Goal: Task Accomplishment & Management: Complete application form

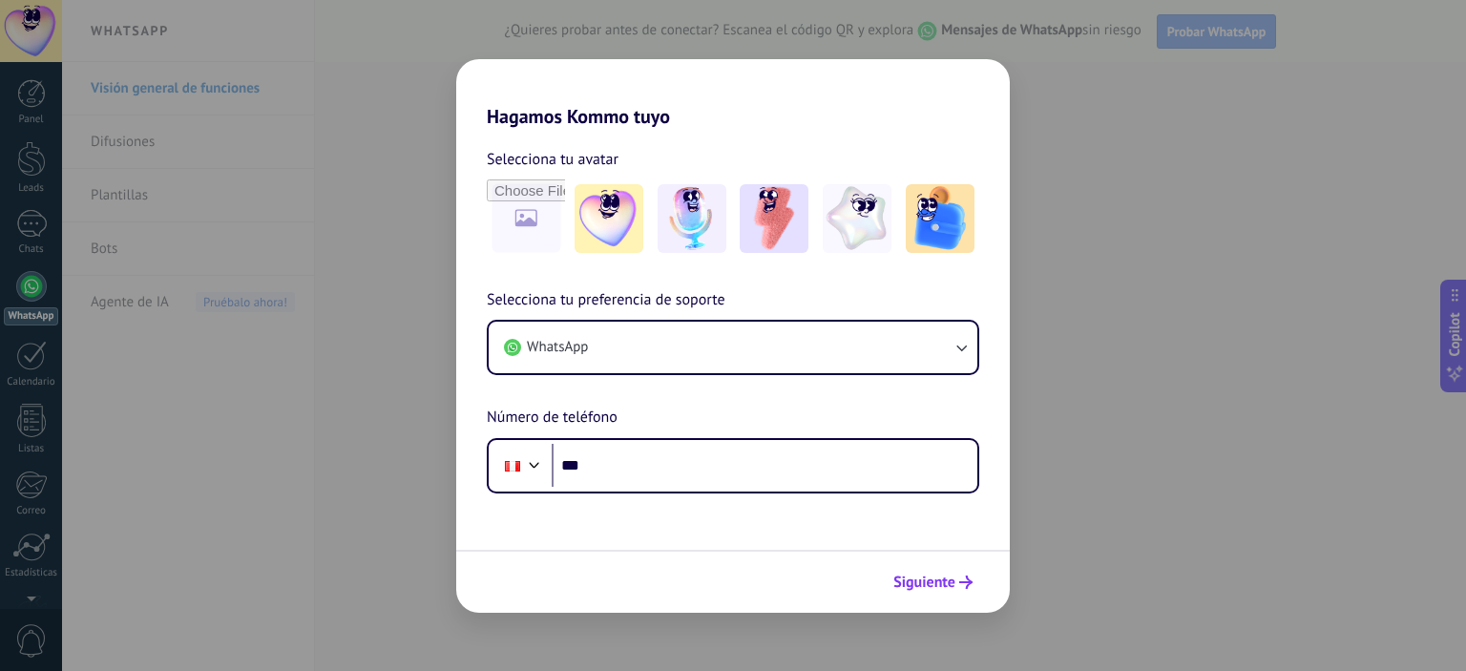
click at [932, 580] on span "Siguiente" at bounding box center [924, 582] width 62 height 13
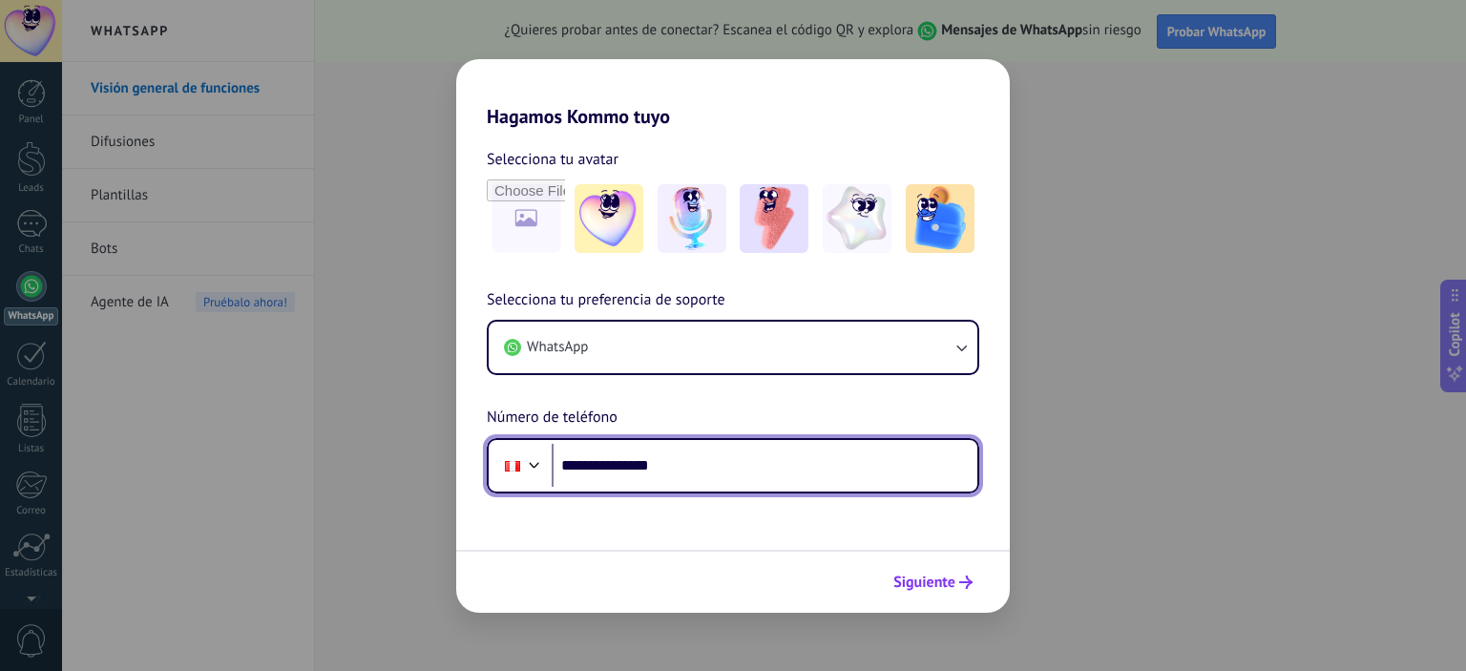
type input "**********"
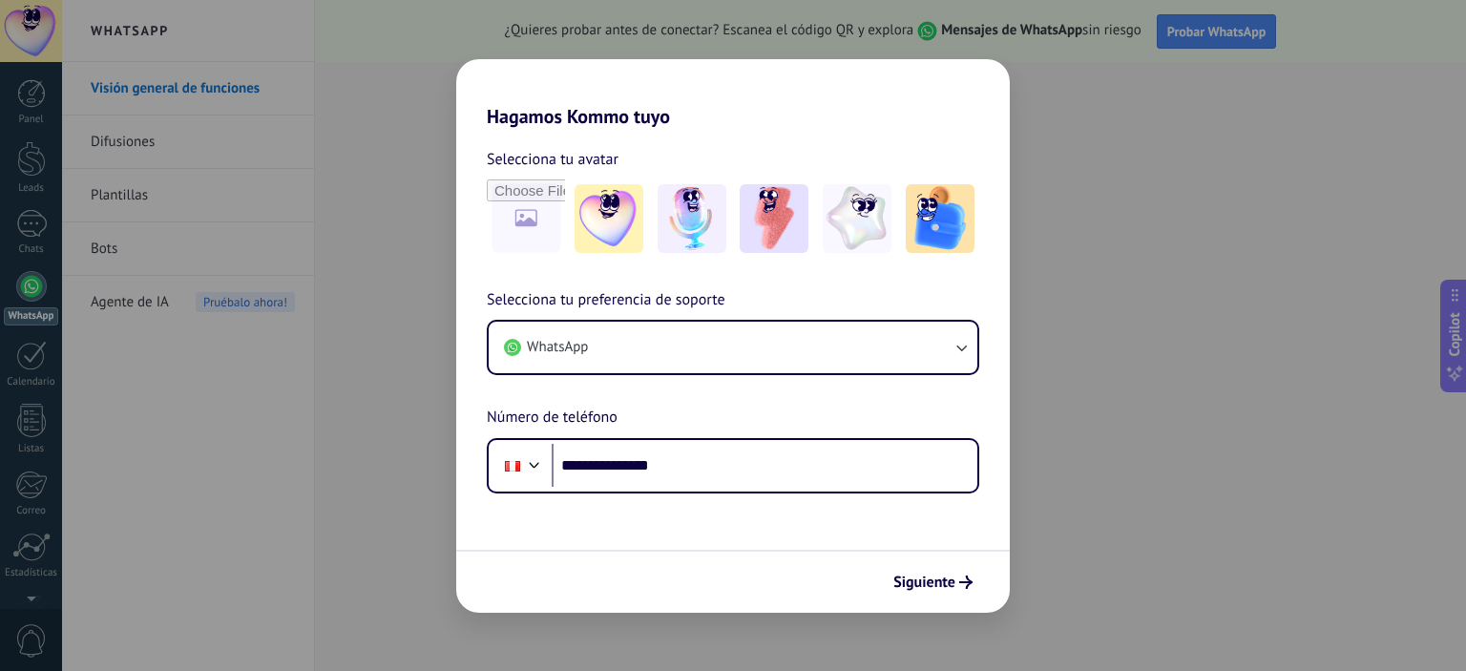
click at [929, 578] on span "Siguiente" at bounding box center [924, 582] width 62 height 13
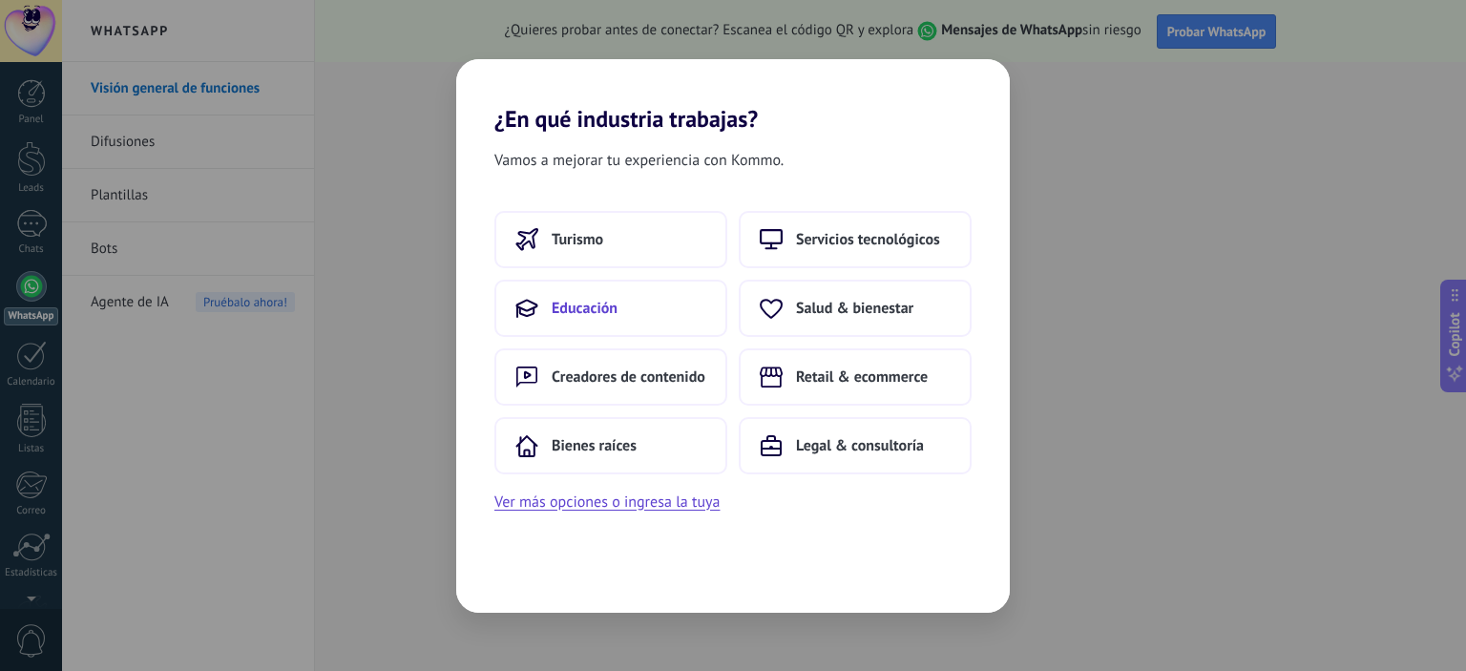
click at [606, 305] on span "Educación" at bounding box center [585, 308] width 66 height 19
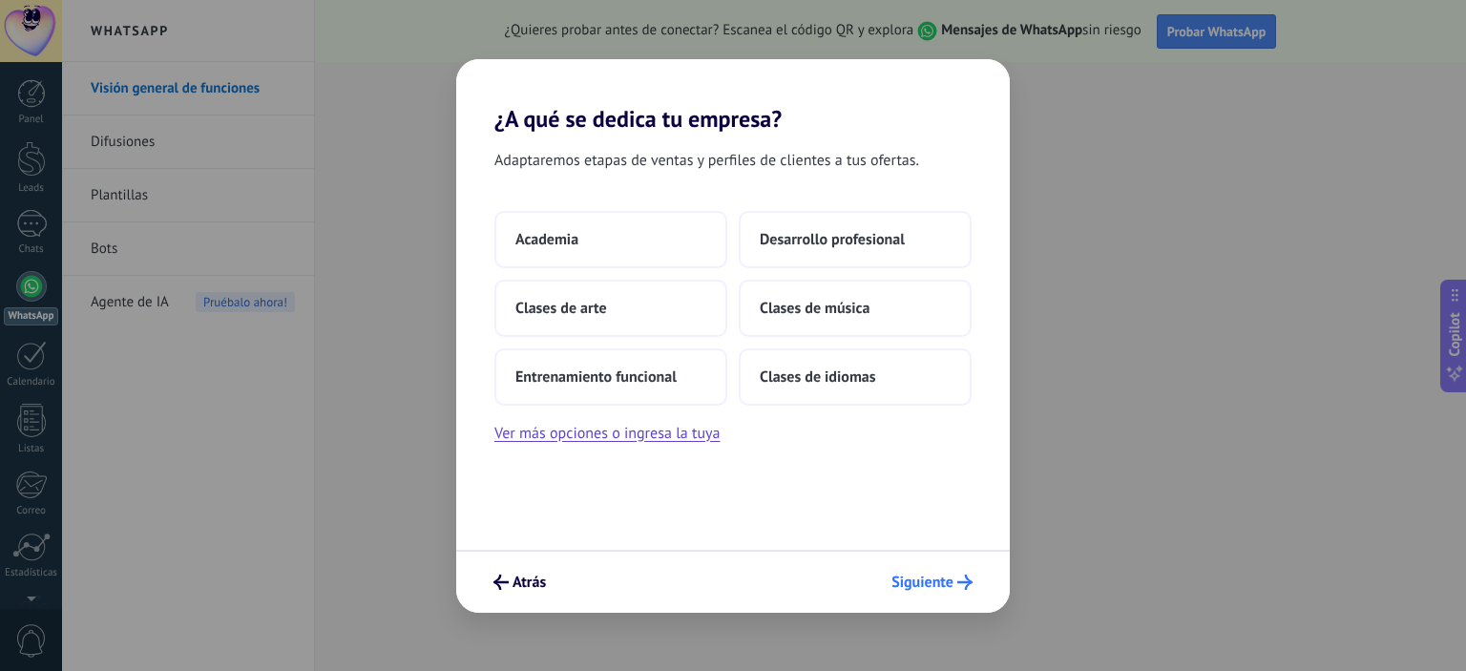
click at [948, 584] on span "Siguiente" at bounding box center [922, 582] width 62 height 13
click at [664, 240] on button "Academia" at bounding box center [610, 239] width 233 height 57
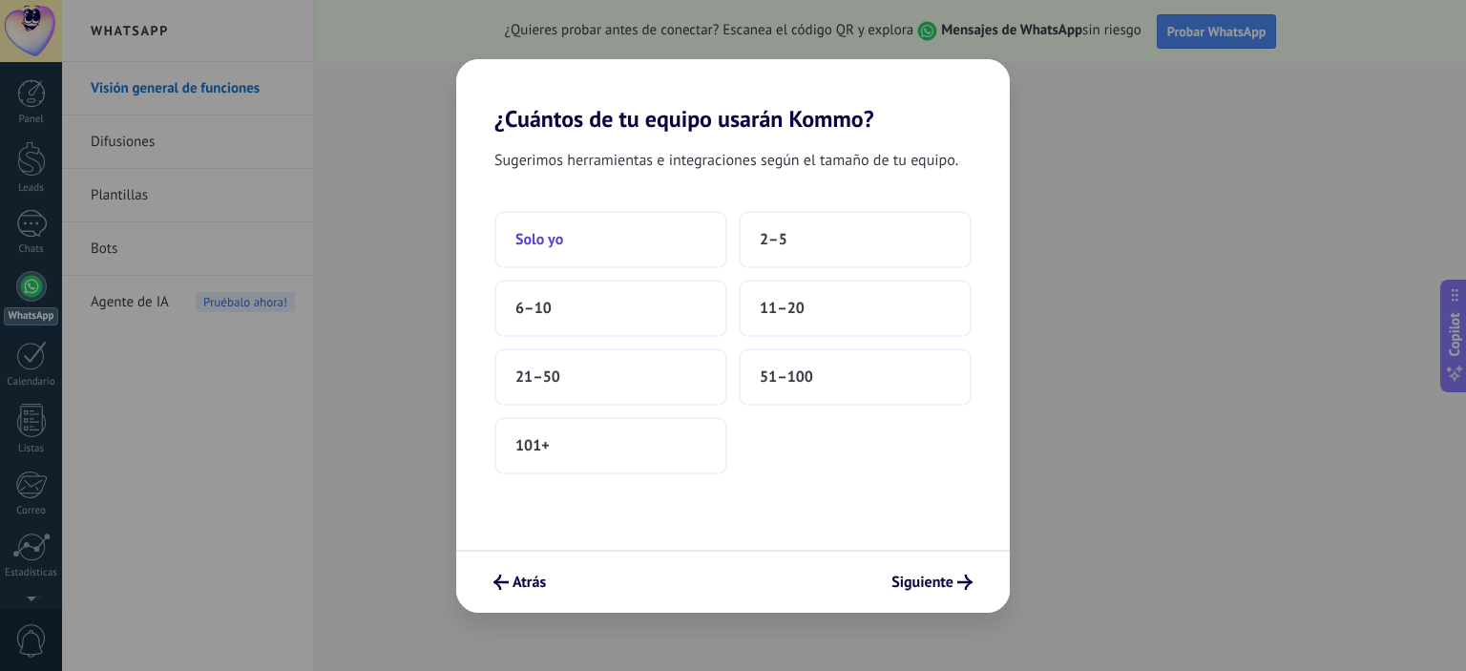
click at [662, 227] on button "Solo yo" at bounding box center [610, 239] width 233 height 57
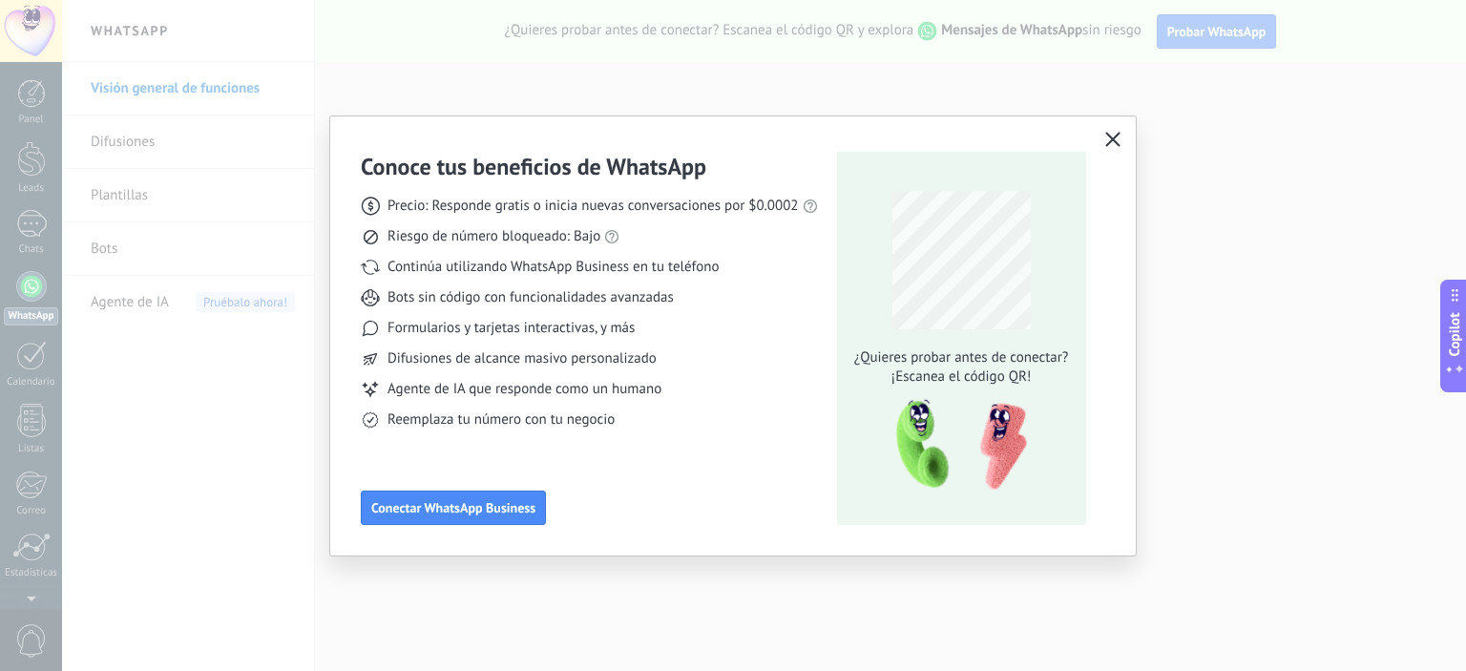
click at [1116, 136] on use "button" at bounding box center [1112, 140] width 14 height 14
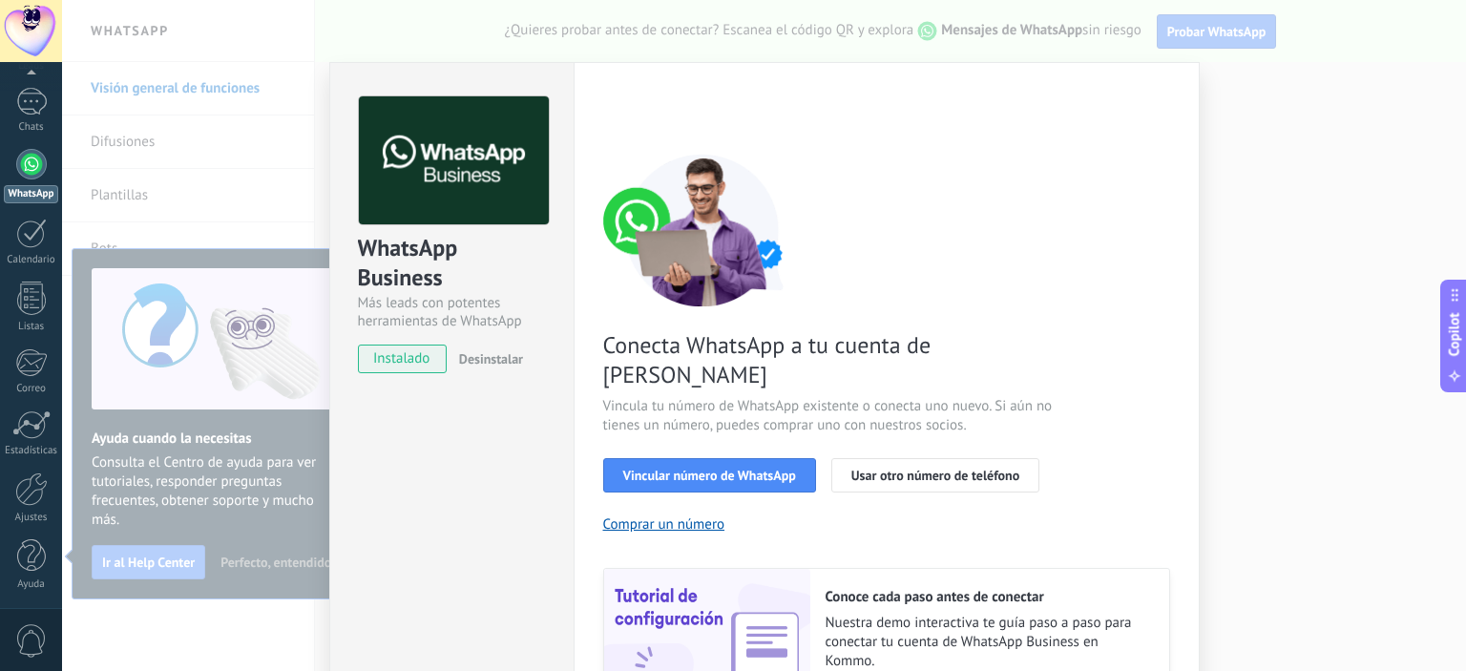
click at [1303, 90] on div "WhatsApp Business Más leads con potentes herramientas de WhatsApp instalado Des…" at bounding box center [764, 335] width 1404 height 671
